Goal: Information Seeking & Learning: Learn about a topic

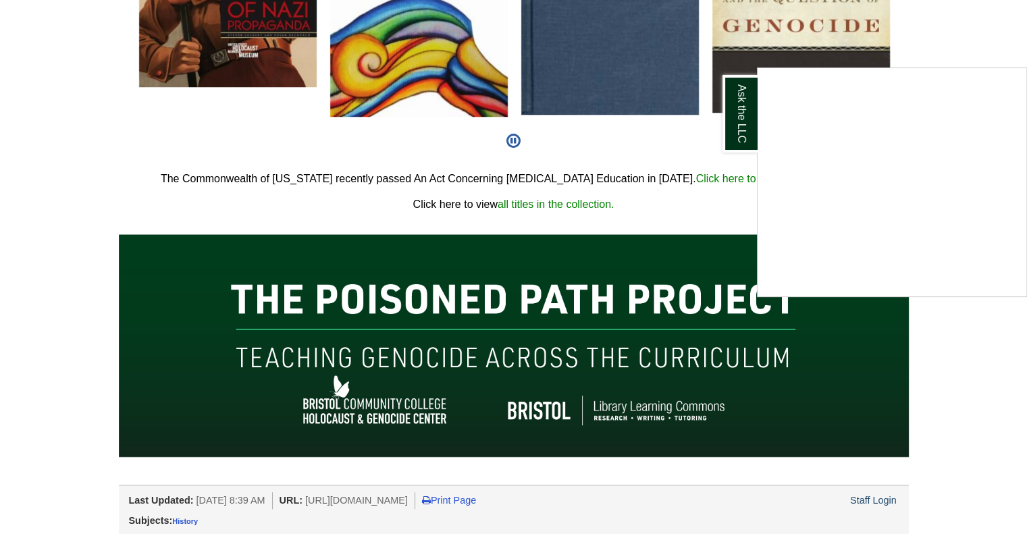
scroll to position [837, 0]
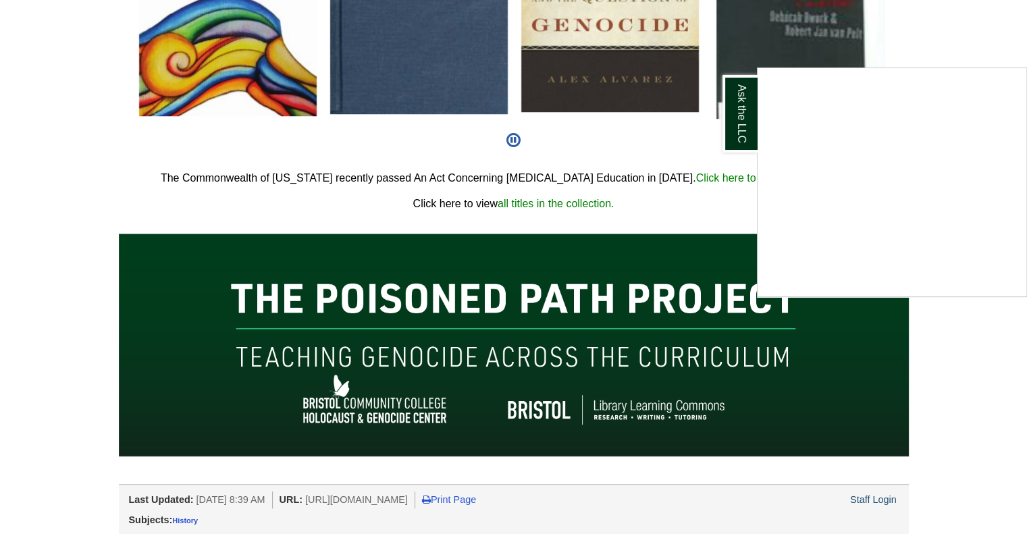
click at [1011, 356] on div "Ask the LLC" at bounding box center [513, 267] width 1027 height 534
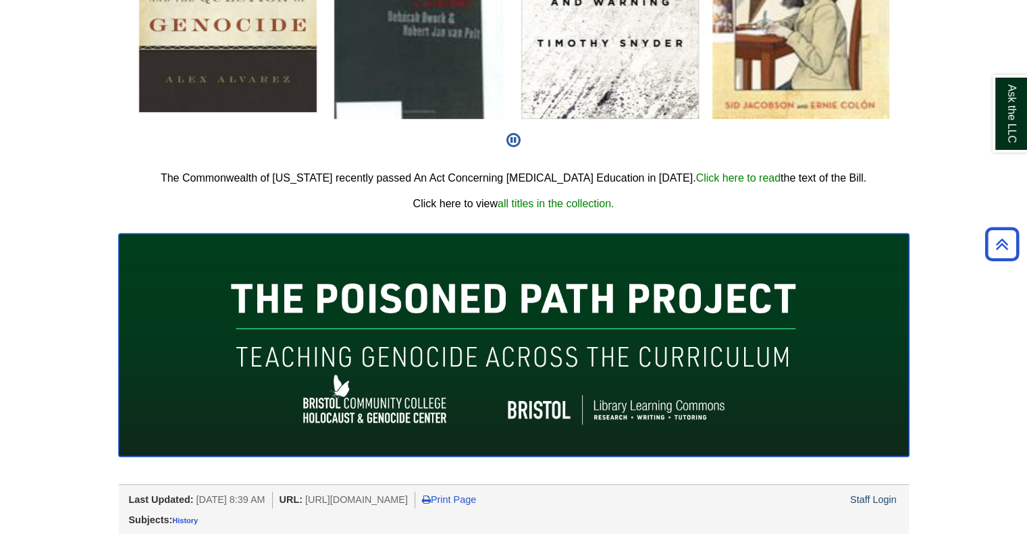
click at [671, 323] on img at bounding box center [514, 345] width 790 height 223
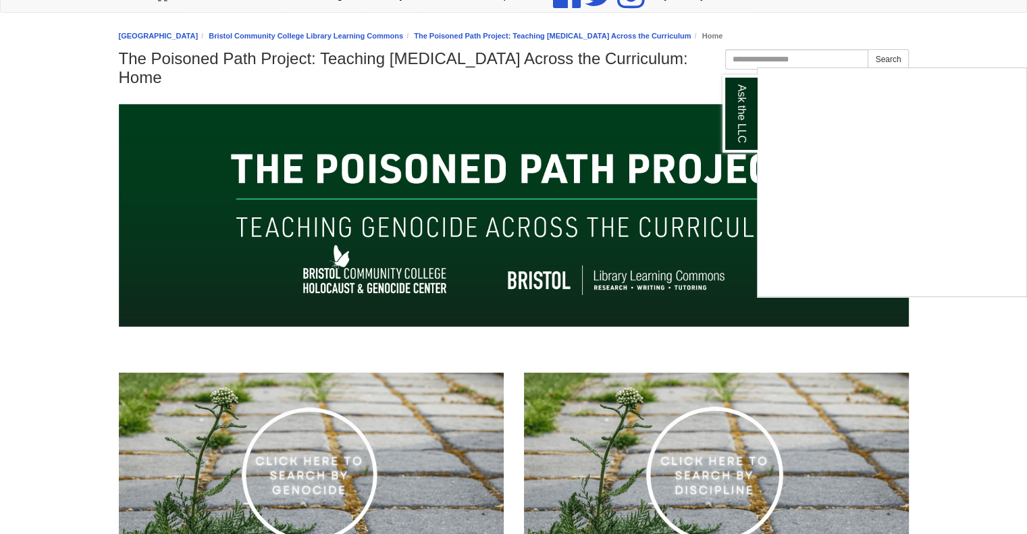
scroll to position [133, 0]
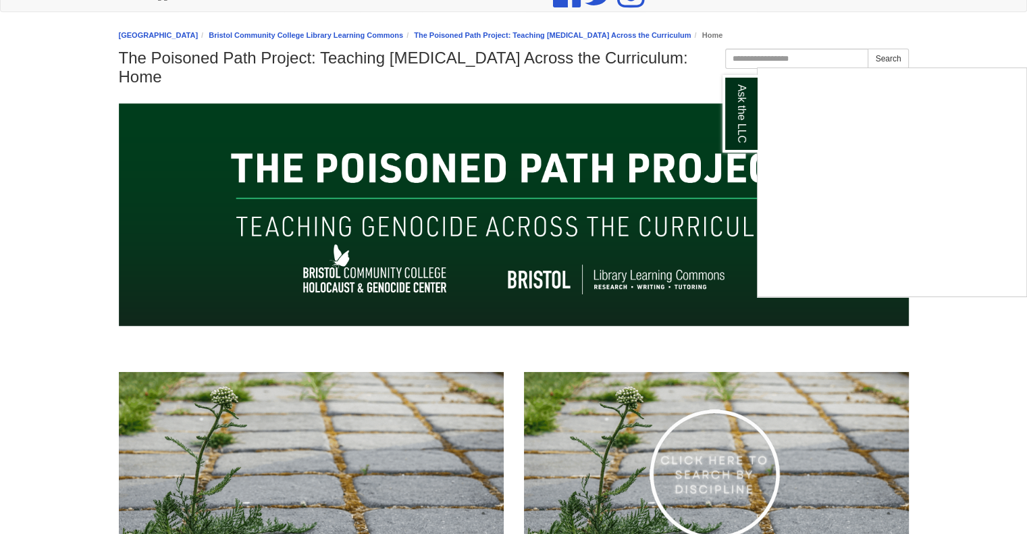
drag, startPoint x: 521, startPoint y: 342, endPoint x: 392, endPoint y: 321, distance: 131.4
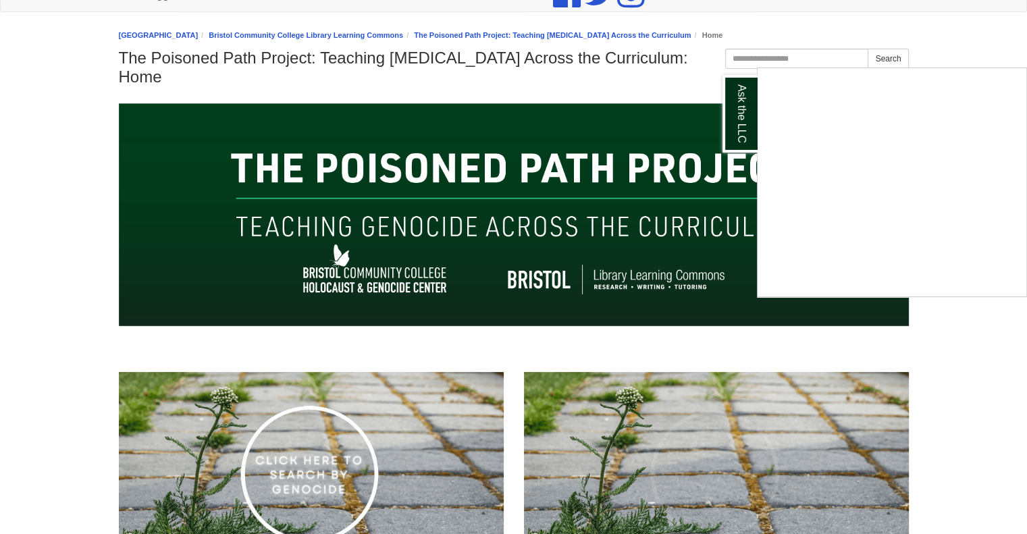
drag, startPoint x: 392, startPoint y: 321, endPoint x: 298, endPoint y: 336, distance: 94.4
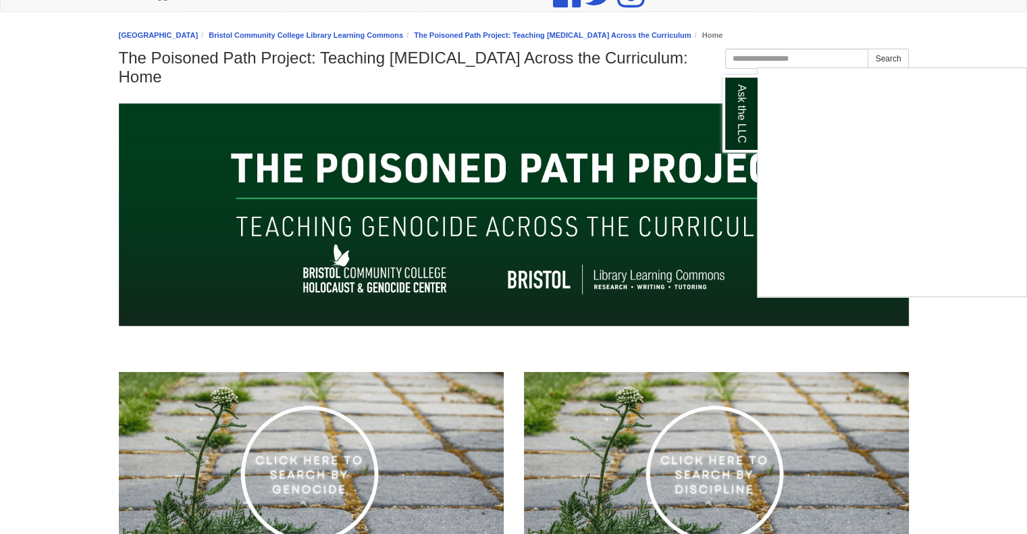
click at [298, 336] on div "Ask the LLC" at bounding box center [513, 267] width 1027 height 534
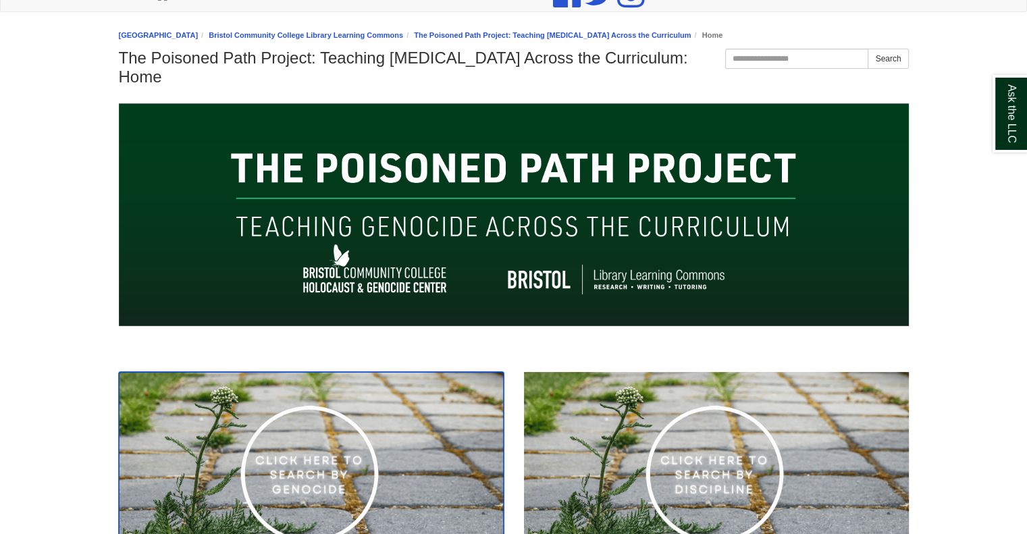
click at [282, 459] on img at bounding box center [311, 480] width 385 height 217
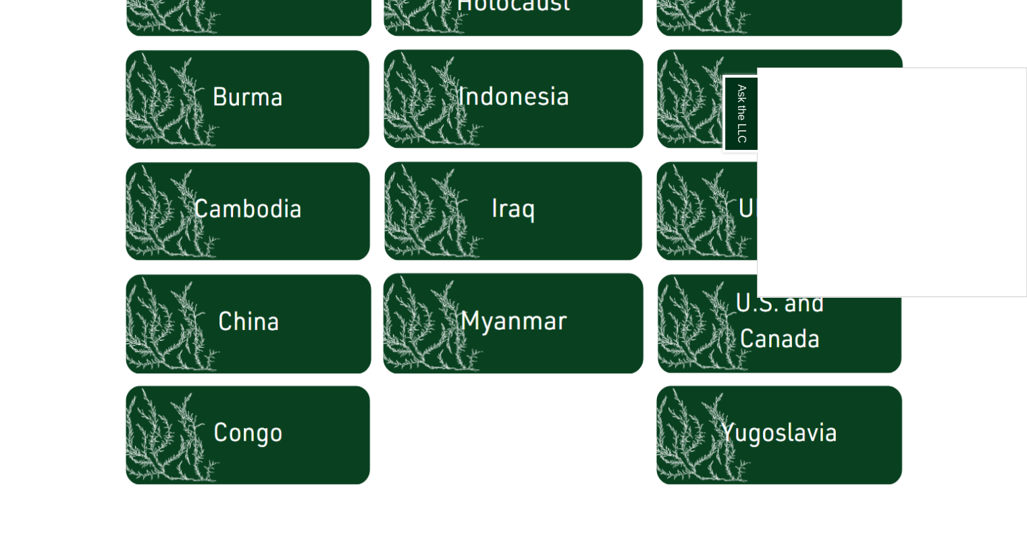
scroll to position [806, 0]
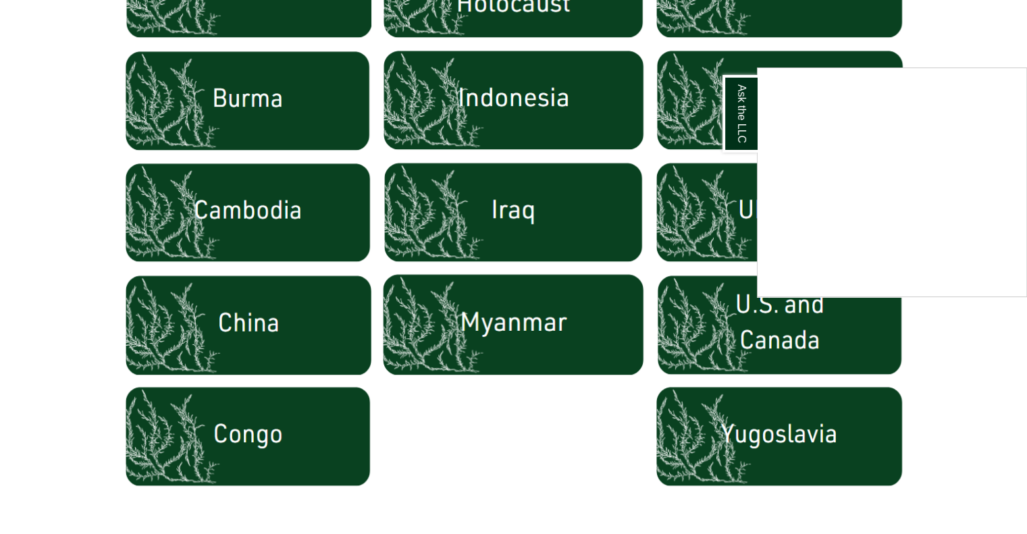
click at [301, 343] on div "Ask the LLC" at bounding box center [513, 267] width 1027 height 534
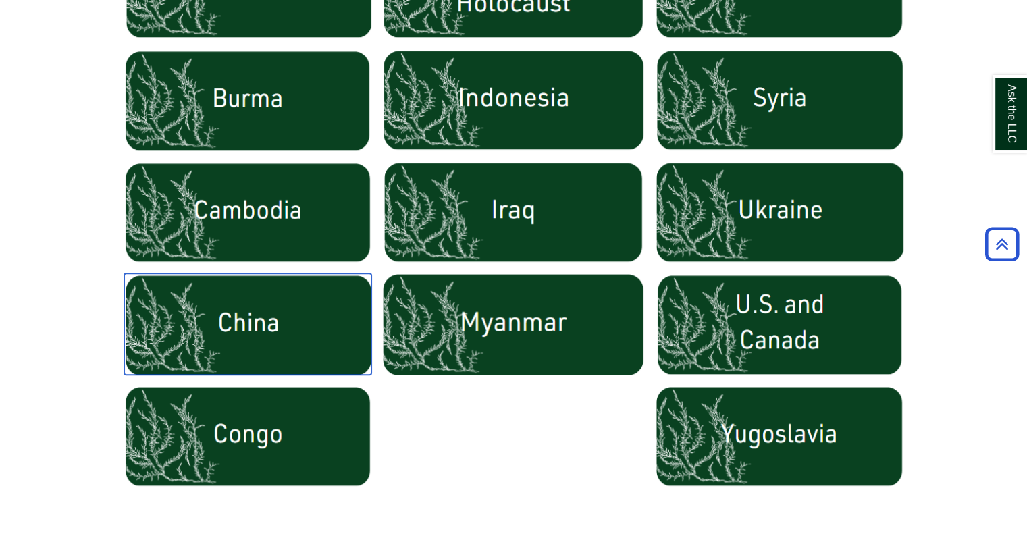
click at [301, 343] on img at bounding box center [247, 323] width 247 height 101
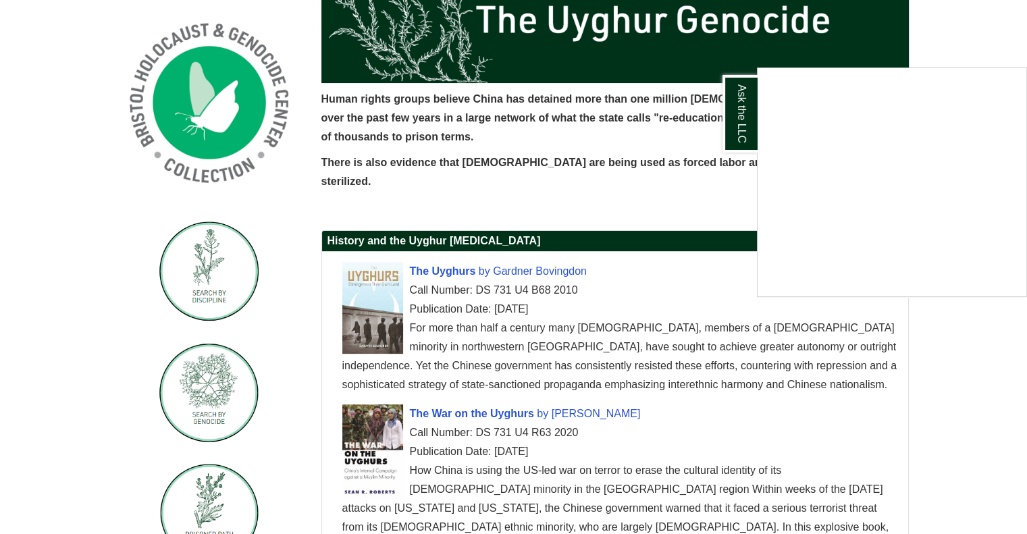
scroll to position [251, 0]
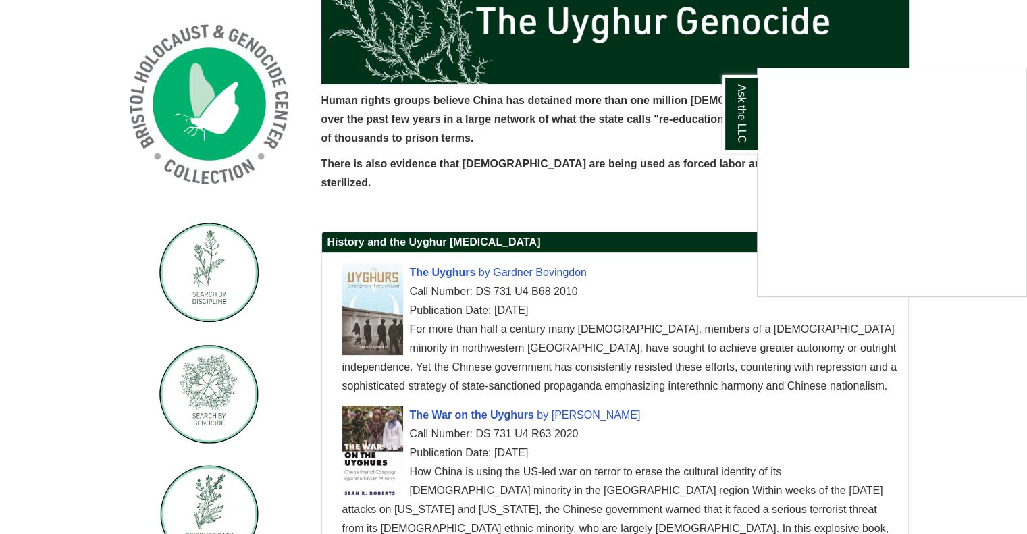
click at [736, 280] on div "Ask the LLC" at bounding box center [513, 267] width 1027 height 534
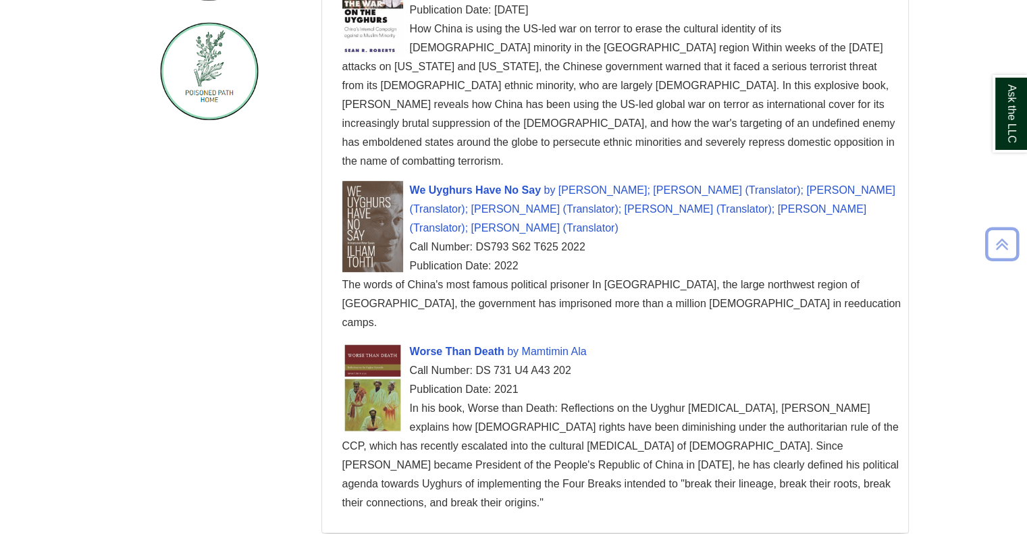
scroll to position [762, 0]
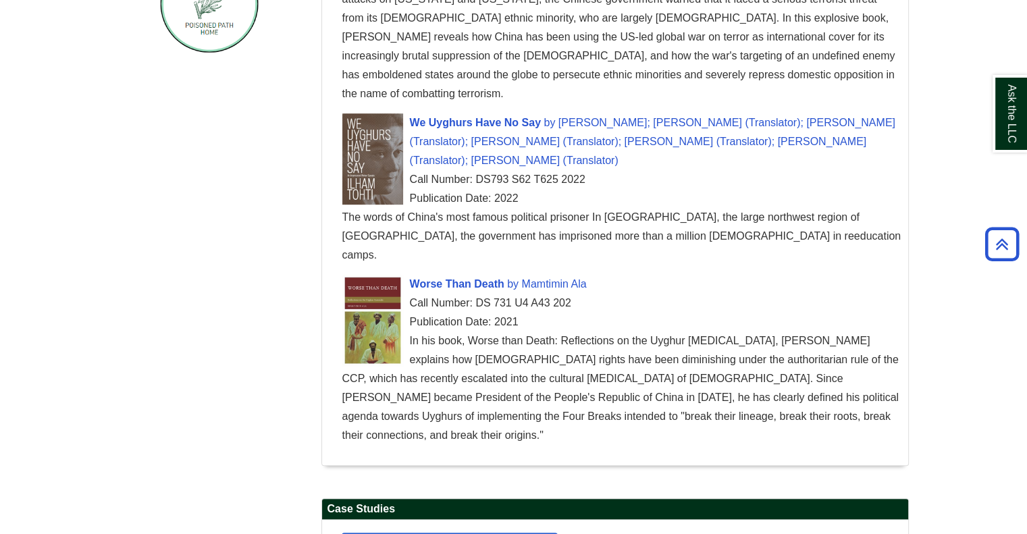
click at [416, 533] on link "Country Case Study: China" at bounding box center [449, 538] width 215 height 11
